Goal: Find specific page/section: Find specific page/section

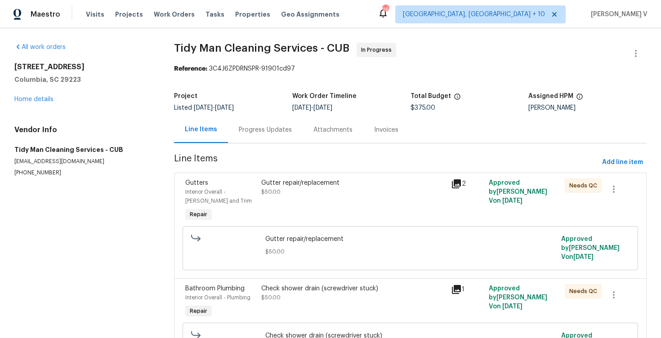
click at [252, 137] on div "Progress Updates" at bounding box center [265, 129] width 75 height 27
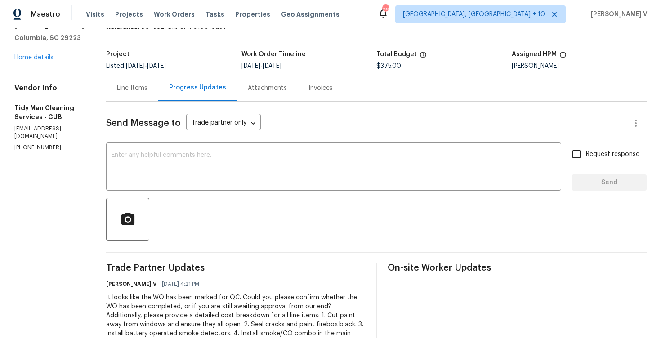
scroll to position [18, 0]
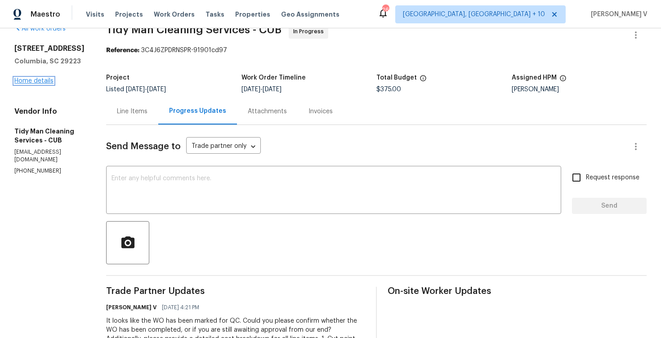
click at [40, 84] on link "Home details" at bounding box center [33, 81] width 39 height 6
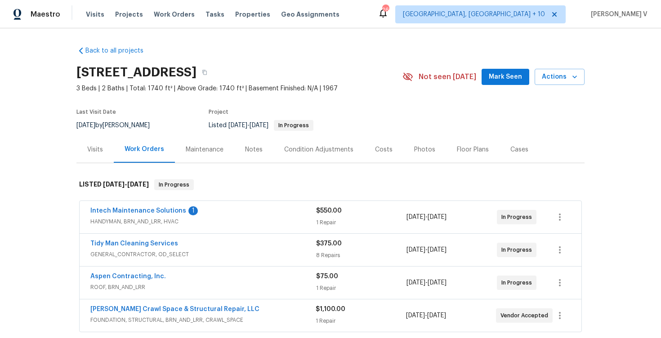
scroll to position [54, 0]
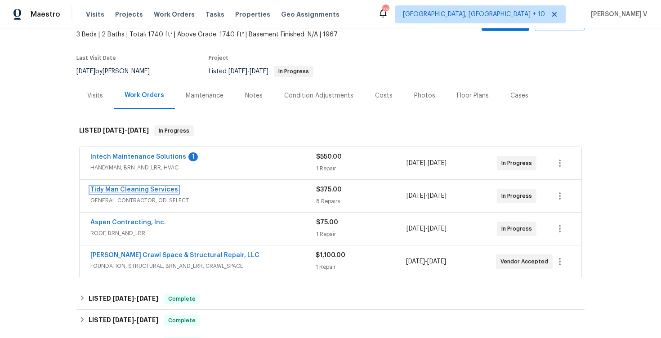
click at [136, 191] on link "Tidy Man Cleaning Services" at bounding box center [134, 190] width 88 height 6
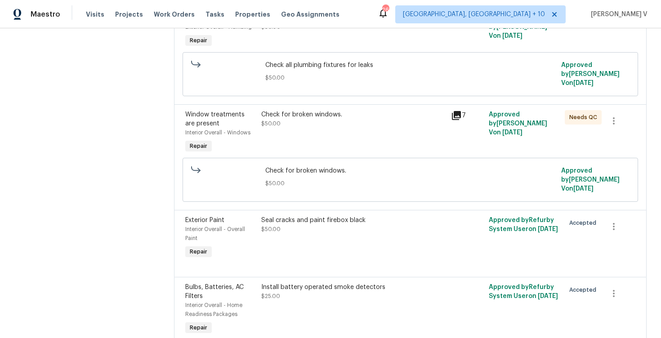
scroll to position [622, 0]
